Goal: Information Seeking & Learning: Learn about a topic

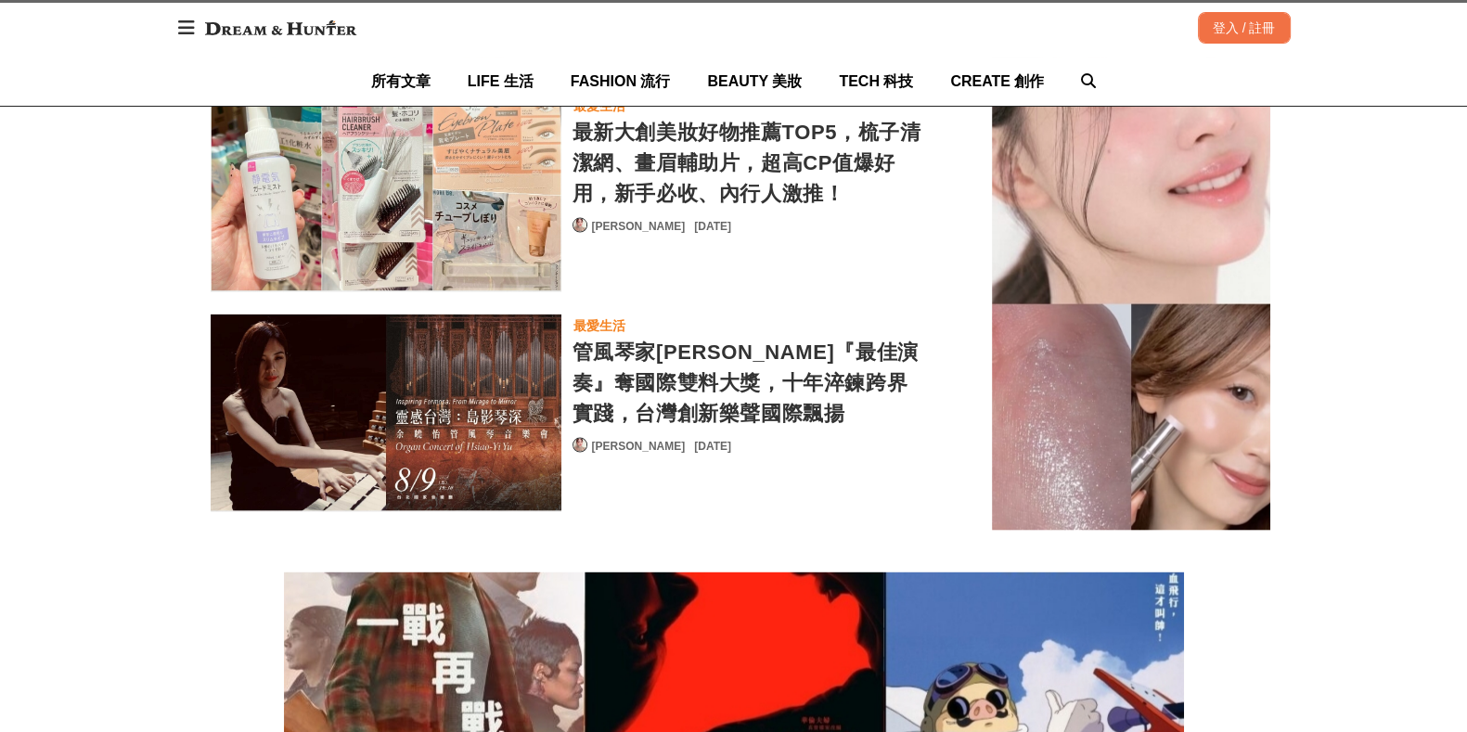
scroll to position [4756, 0]
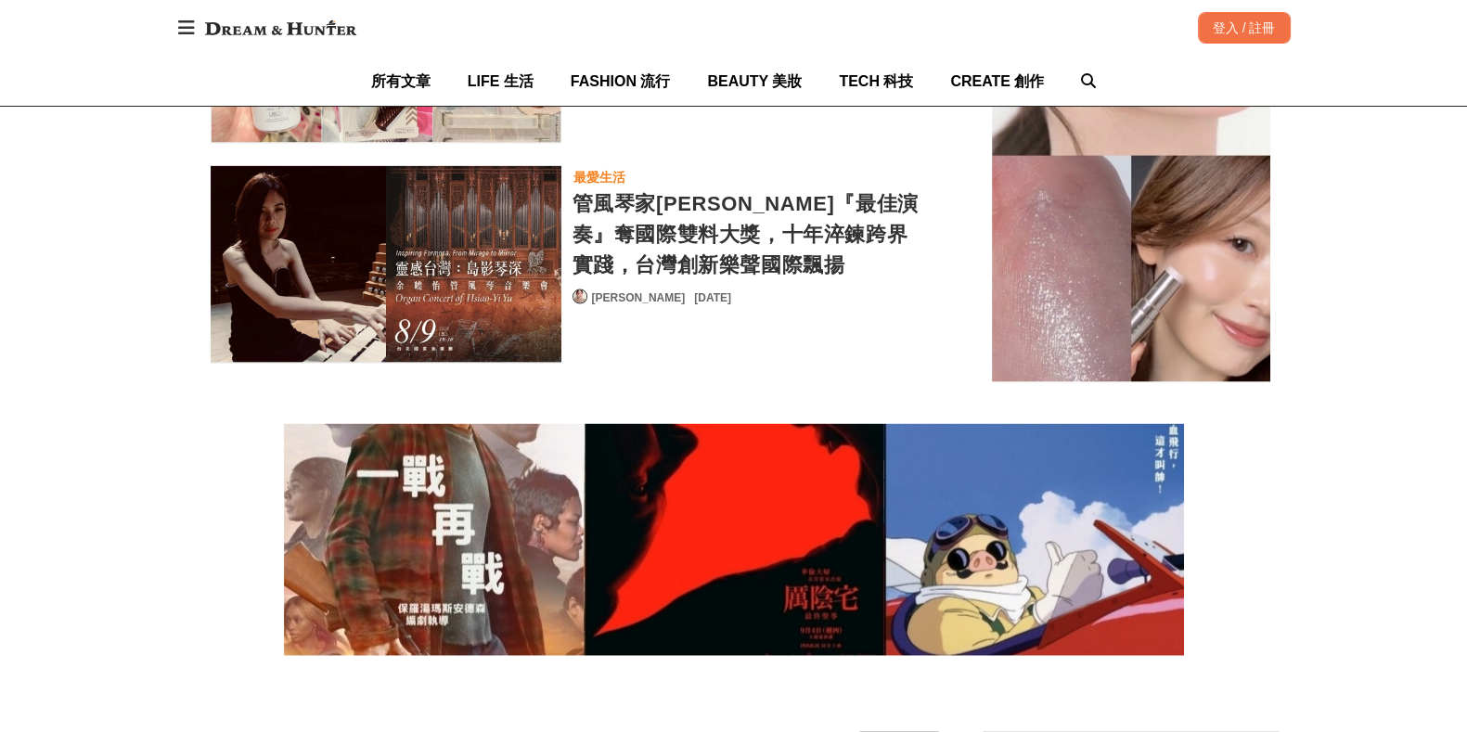
scroll to position [0, 8]
